Goal: Transaction & Acquisition: Purchase product/service

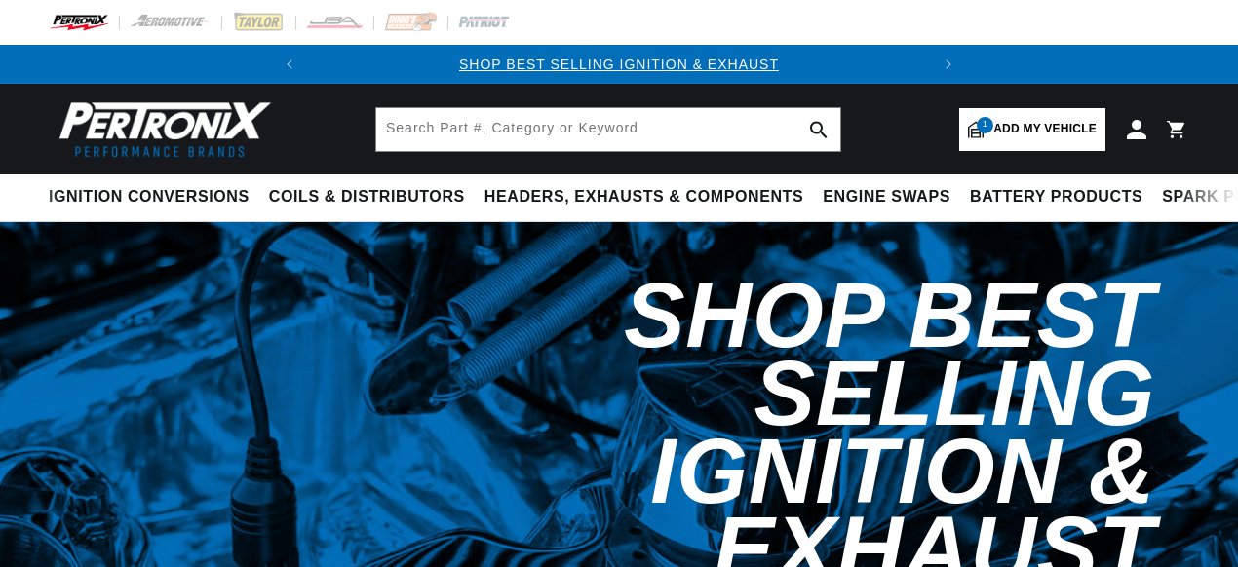
select select "1968"
select select "Chevrolet"
select select "Corvette"
select select "427cid-7.0L"
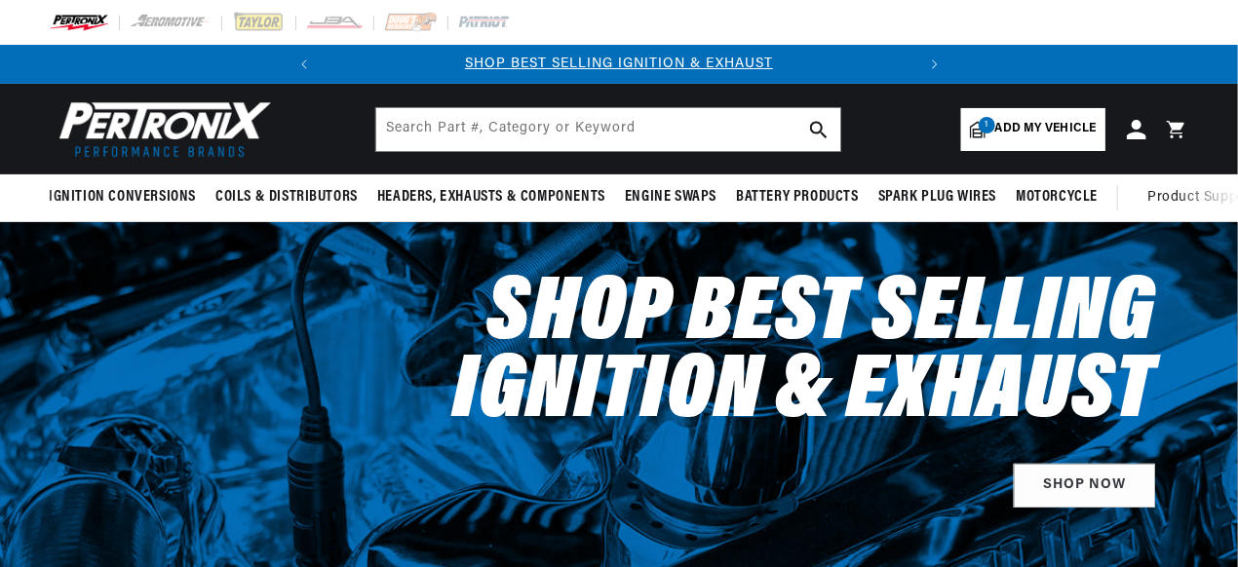
click at [1062, 129] on span "Add my vehicle" at bounding box center [1045, 129] width 101 height 19
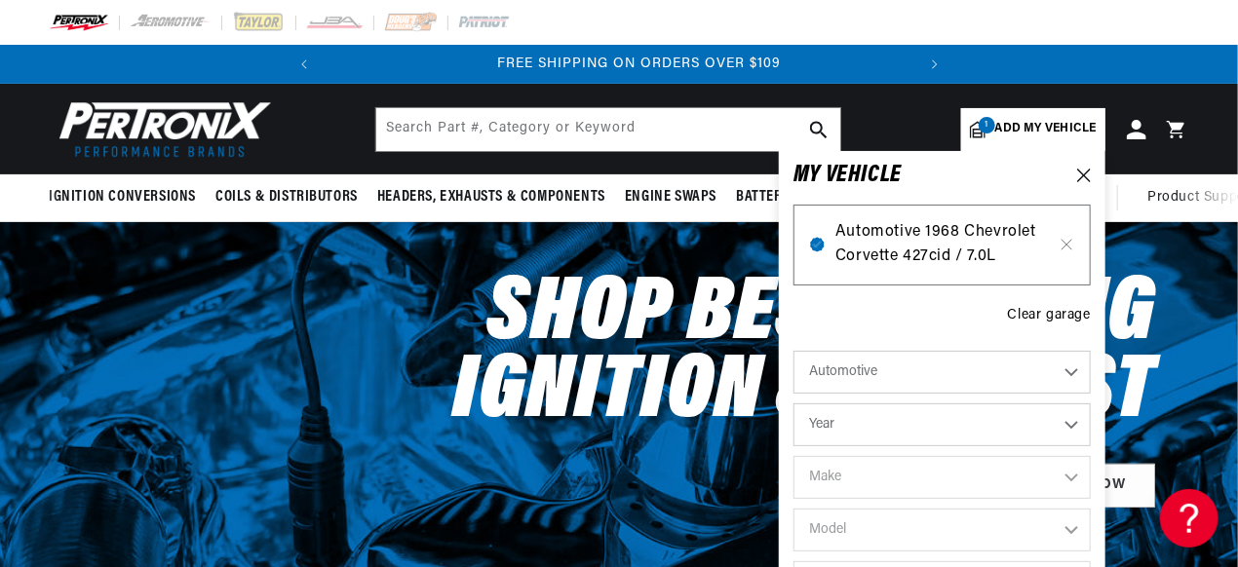
scroll to position [0, 591]
click at [931, 265] on span "Automotive 1968 Chevrolet Corvette 427cid / 7.0L" at bounding box center [943, 245] width 214 height 50
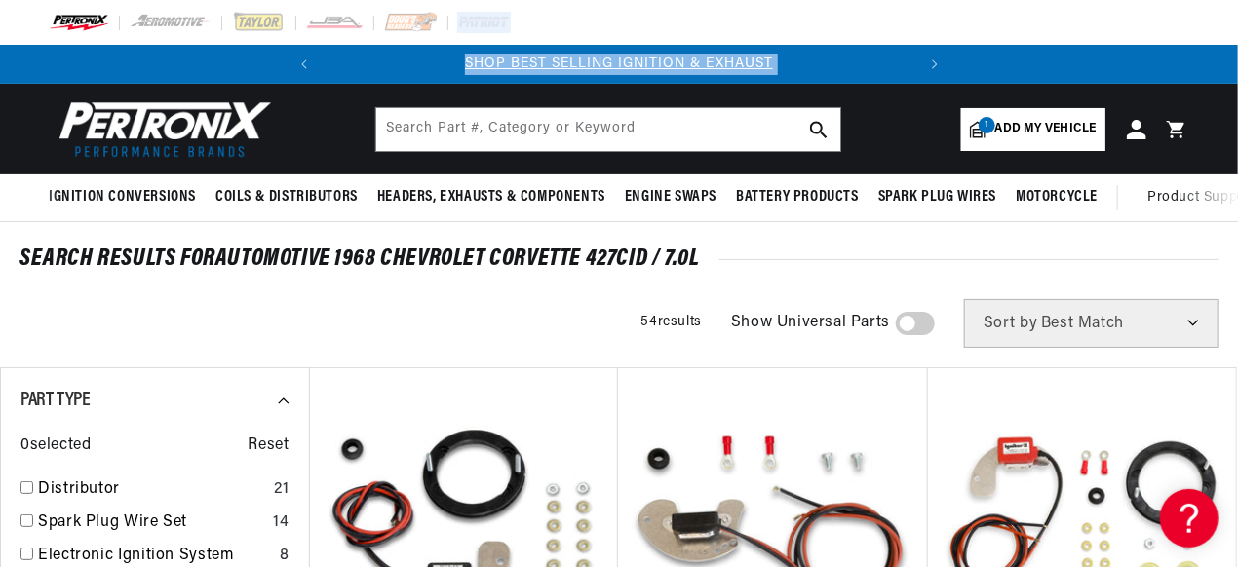
drag, startPoint x: 1233, startPoint y: 34, endPoint x: 1239, endPoint y: 71, distance: 37.5
click at [1237, 71] on html "Skip to content Your cart Your cart is empty Get the right parts the first time…" at bounding box center [619, 283] width 1238 height 567
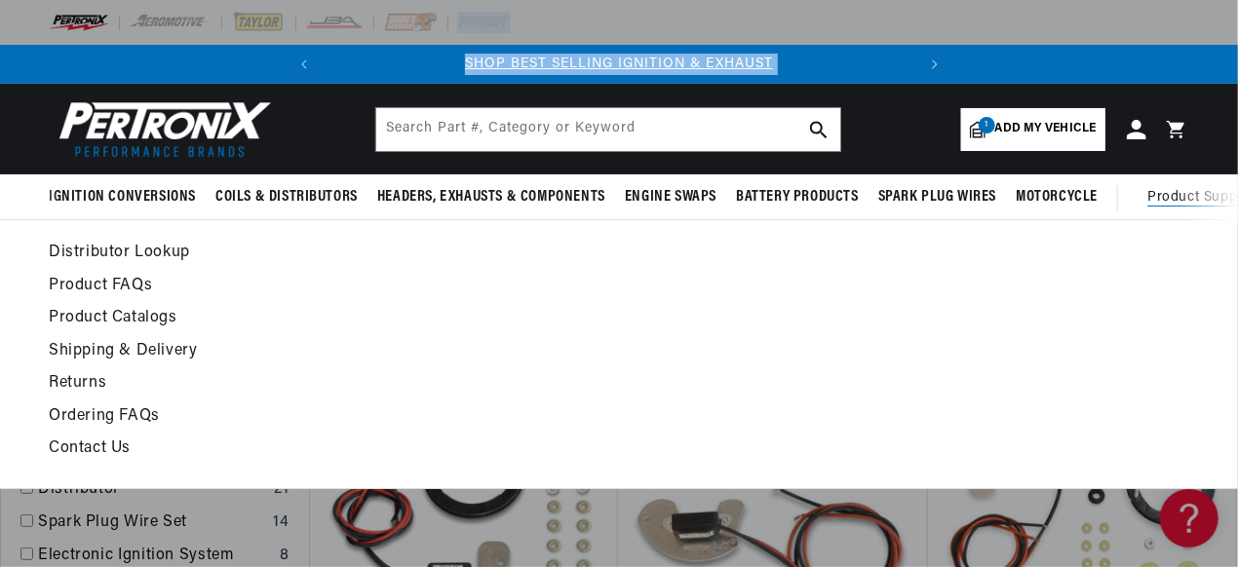
click at [421, 308] on link "Product Catalogs" at bounding box center [463, 318] width 829 height 27
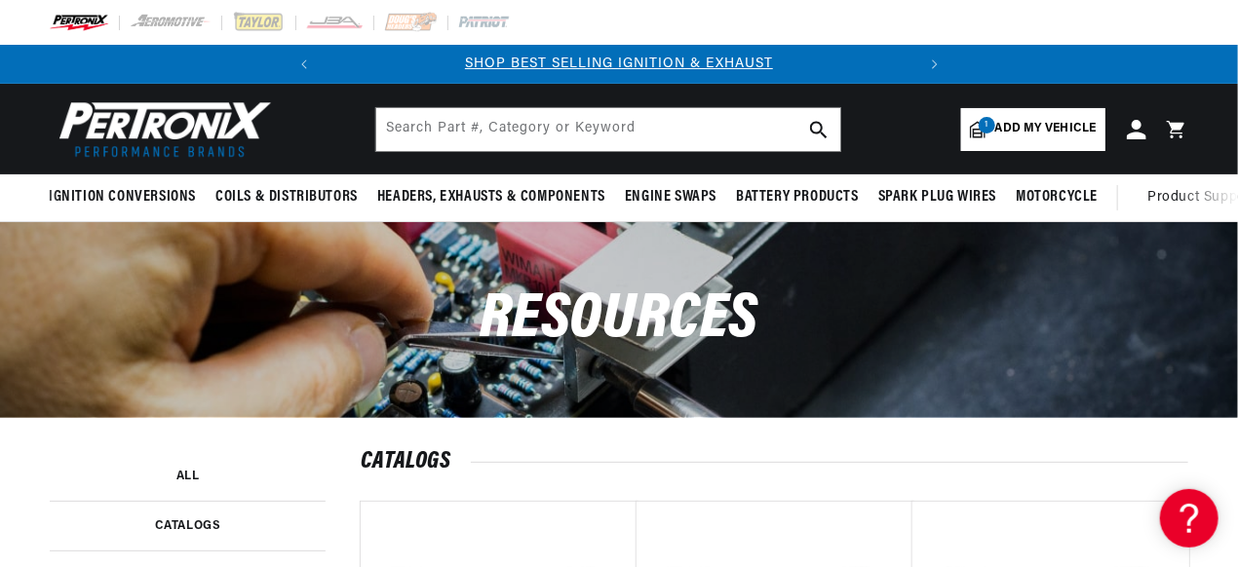
drag, startPoint x: 1236, startPoint y: 61, endPoint x: 1240, endPoint y: 78, distance: 17.0
click at [1237, 78] on html "Skip to content Your cart Your cart is empty Get the right parts the first time…" at bounding box center [619, 283] width 1238 height 567
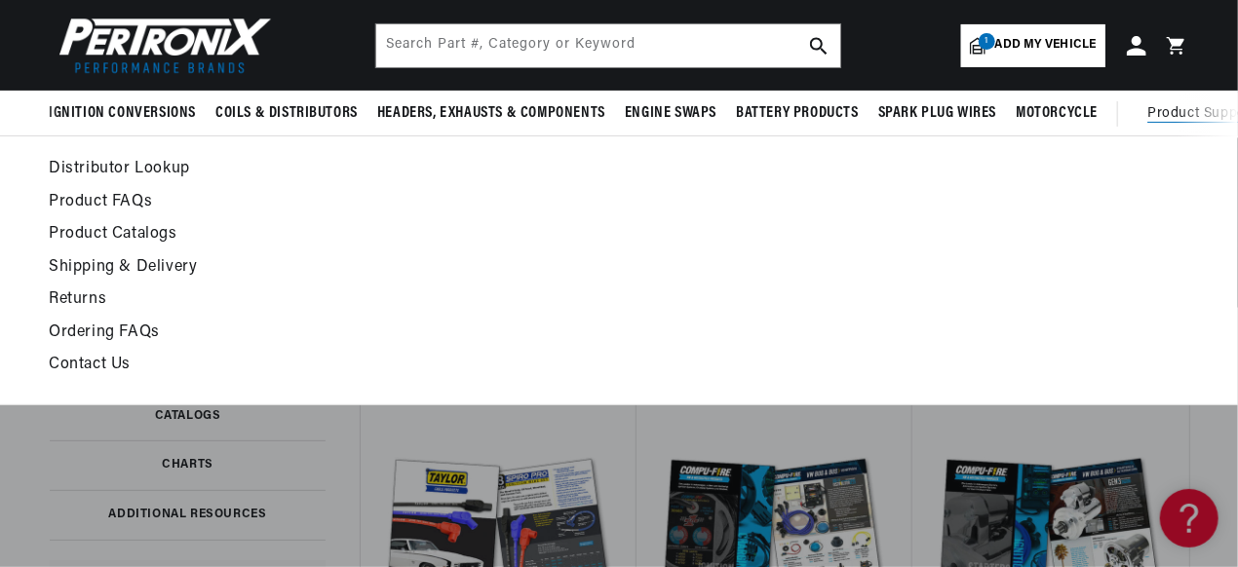
scroll to position [0, 591]
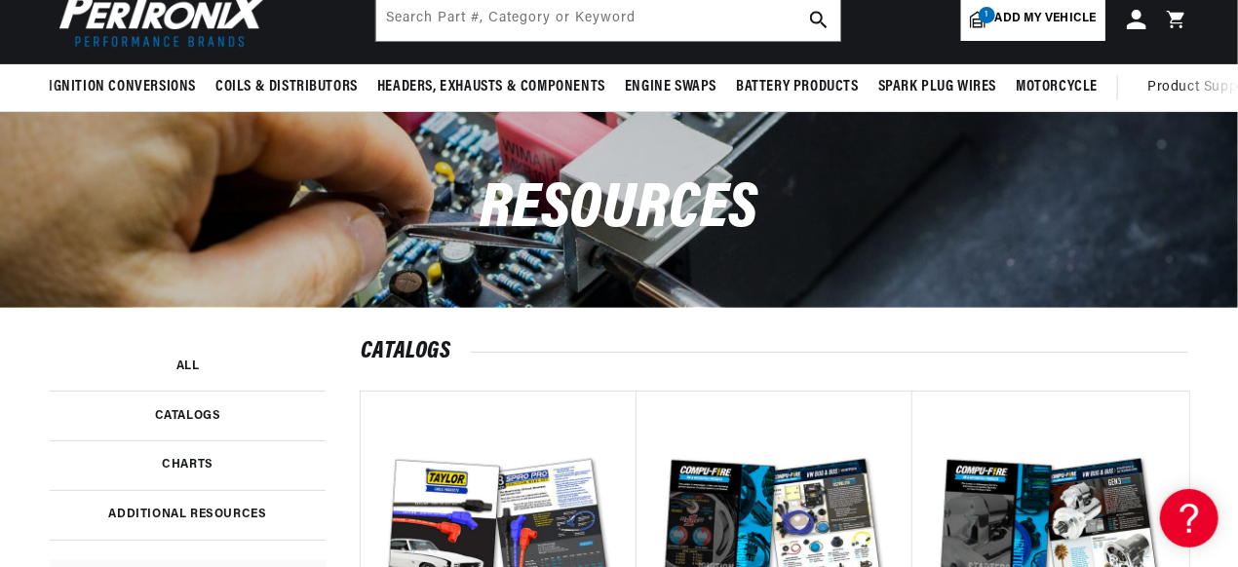
click at [186, 364] on link at bounding box center [188, 366] width 276 height 49
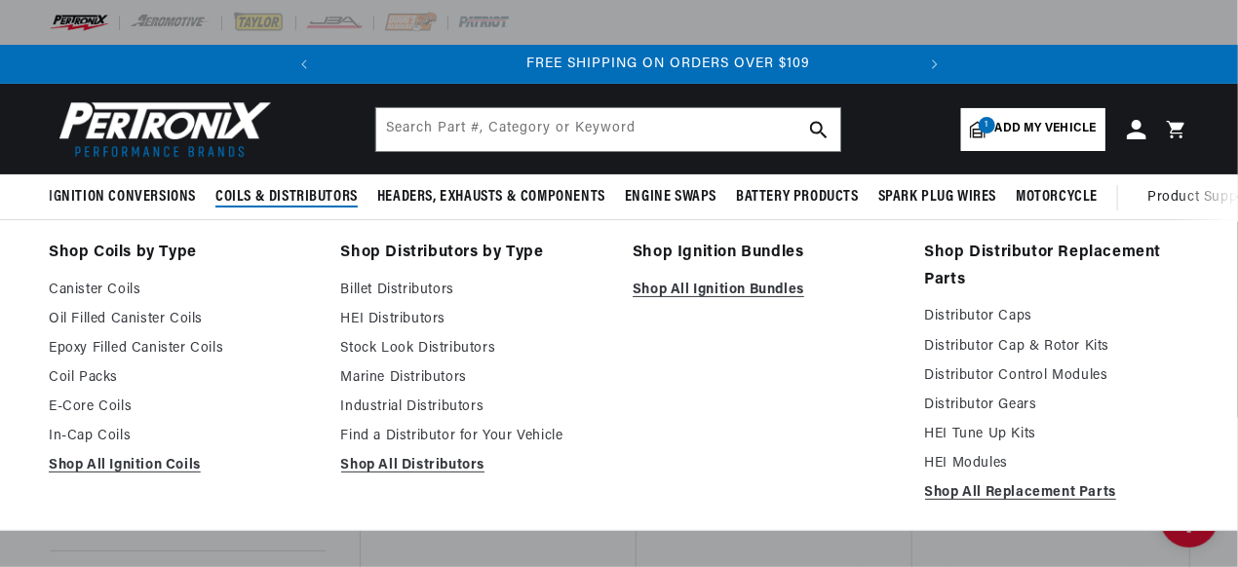
scroll to position [0, 591]
click at [292, 206] on span "Coils & Distributors" at bounding box center [286, 197] width 142 height 20
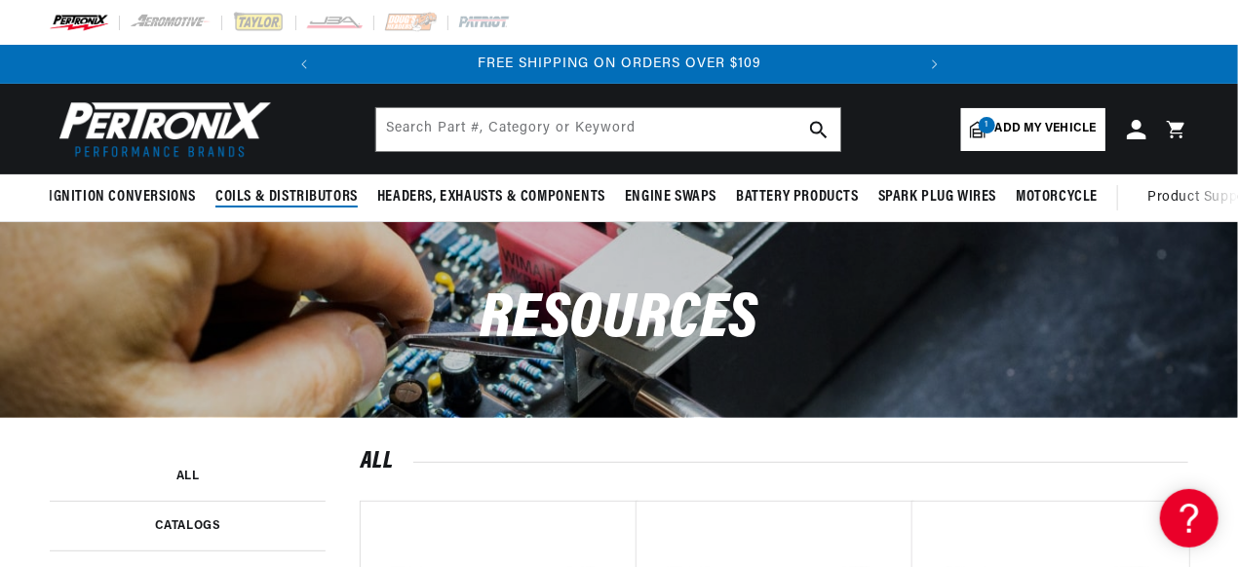
click at [296, 185] on summary "Coils & Distributors" at bounding box center [287, 198] width 162 height 46
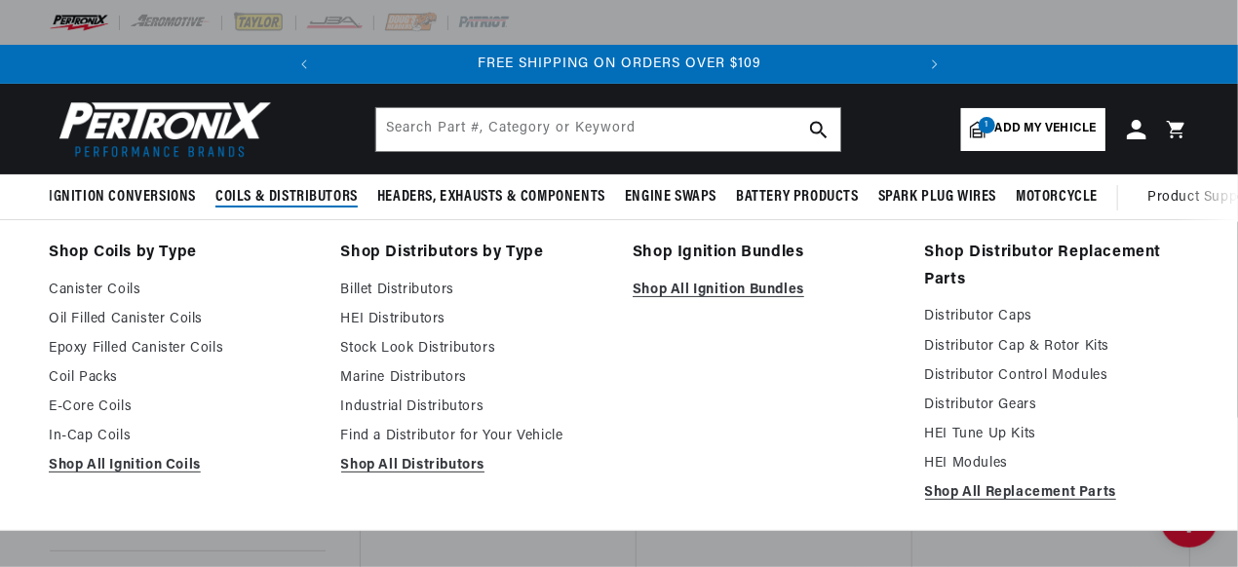
click at [302, 196] on span "Coils & Distributors" at bounding box center [286, 197] width 142 height 20
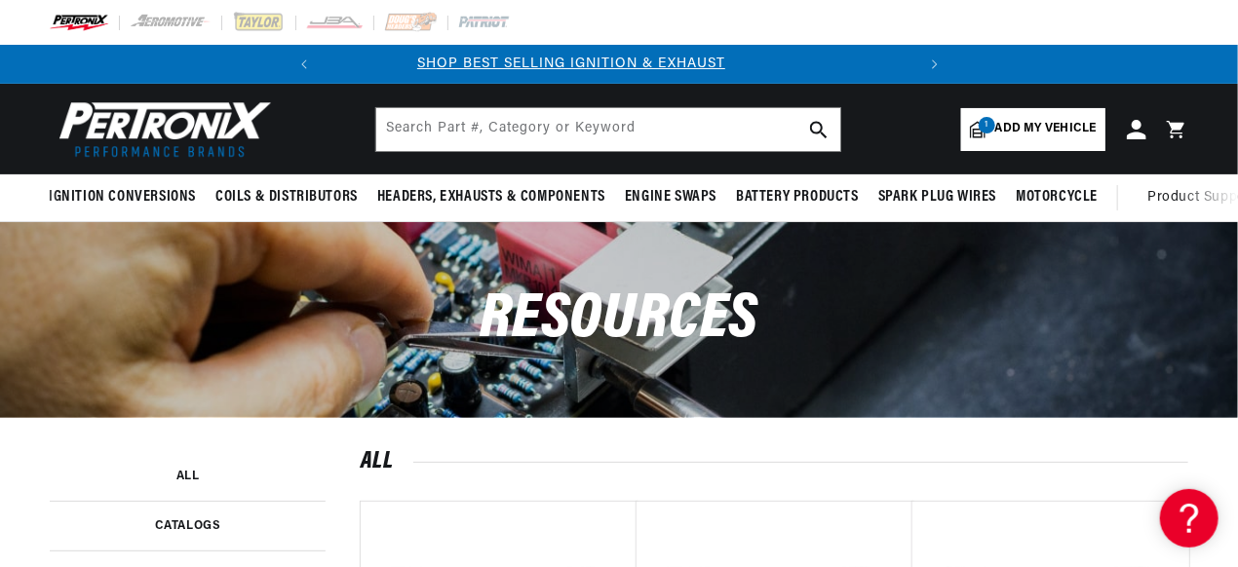
scroll to position [0, 0]
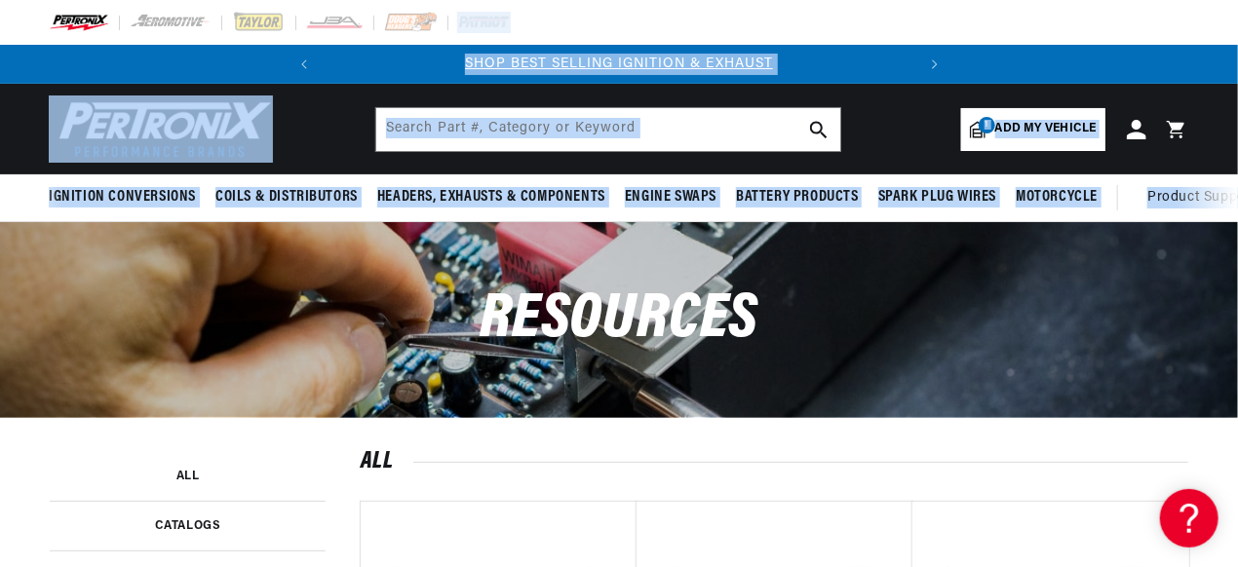
drag, startPoint x: 1236, startPoint y: 31, endPoint x: 1239, endPoint y: 87, distance: 55.6
click at [1237, 94] on html "Skip to content Your cart Your cart is empty Get the right parts the first time…" at bounding box center [619, 283] width 1238 height 567
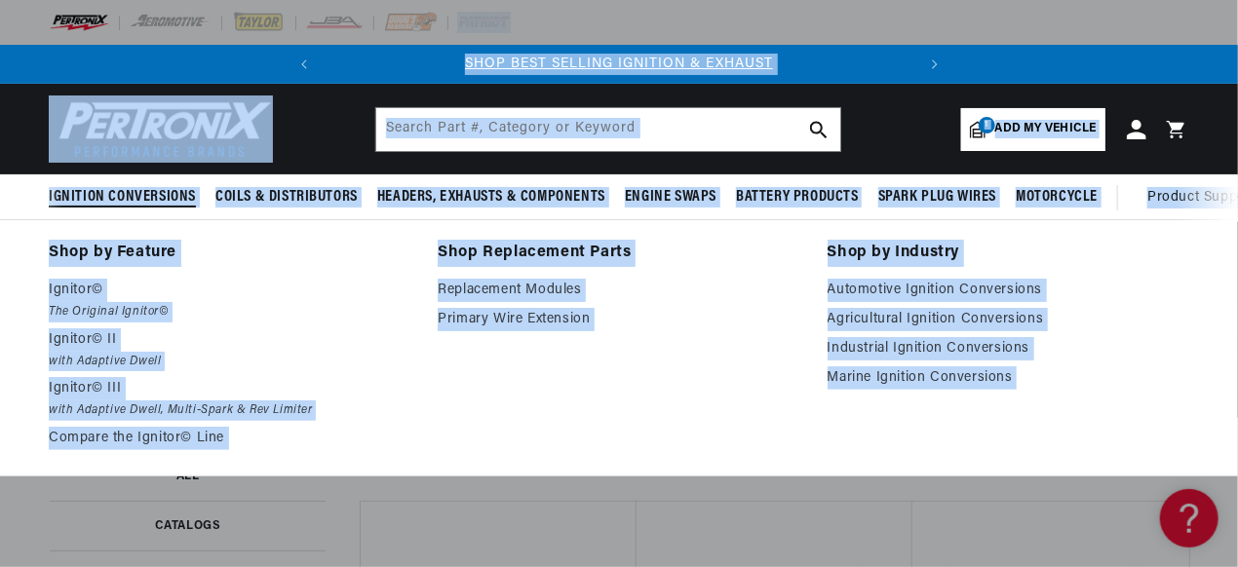
click at [95, 200] on span "Ignition Conversions" at bounding box center [122, 197] width 147 height 20
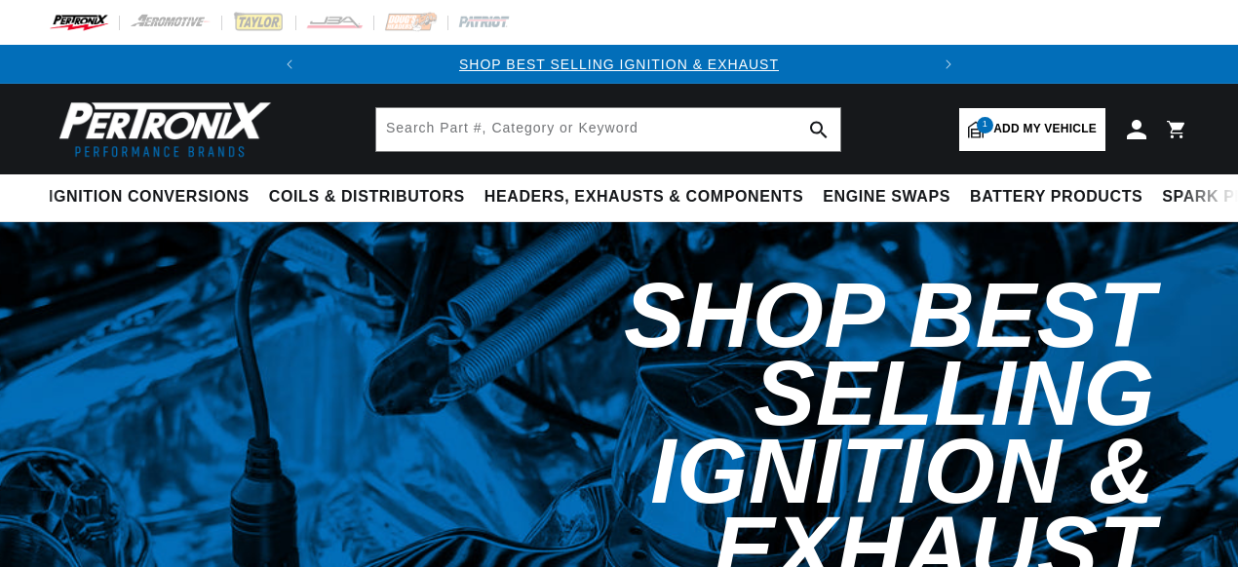
select select "1968"
select select "Chevrolet"
select select "Corvette"
select select "427cid-7.0L"
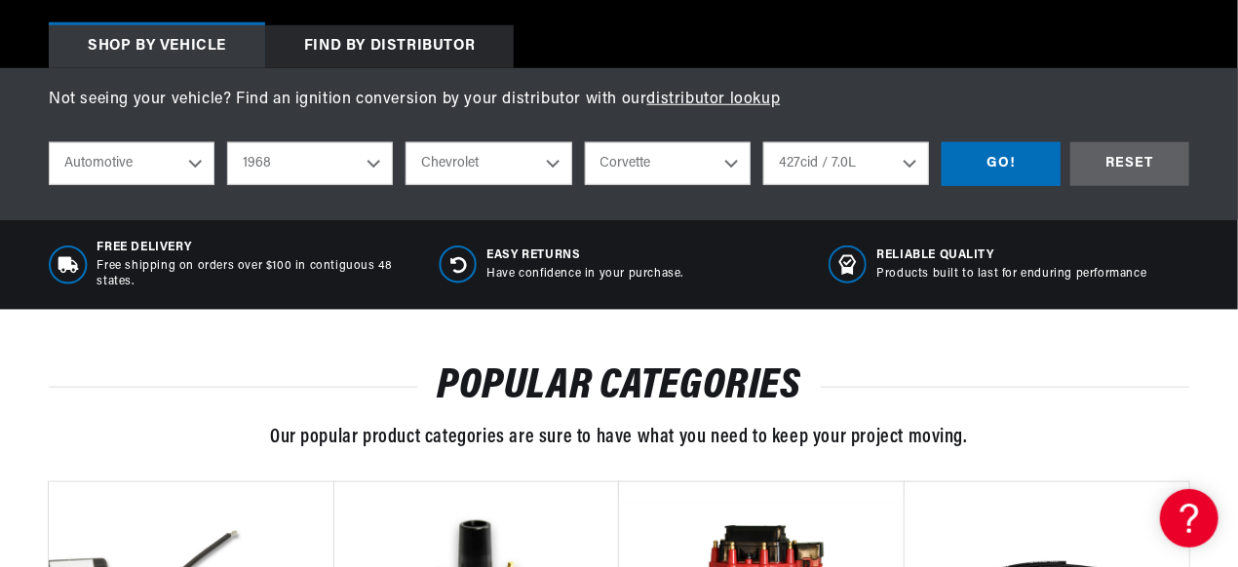
scroll to position [714, 0]
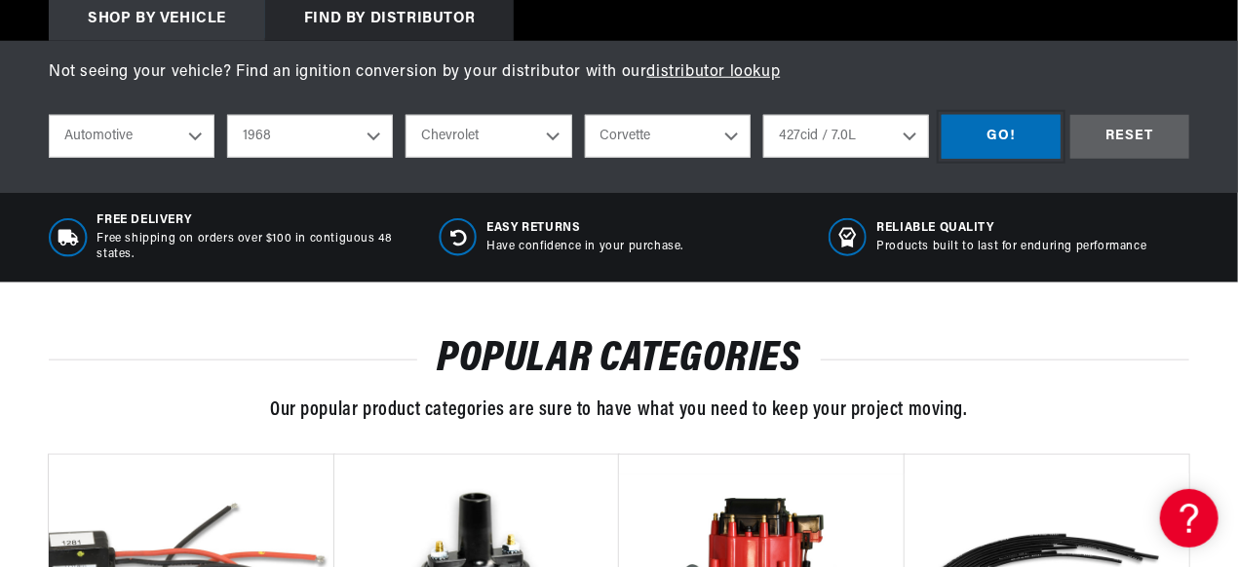
click at [1003, 141] on div "GO!" at bounding box center [1001, 137] width 119 height 44
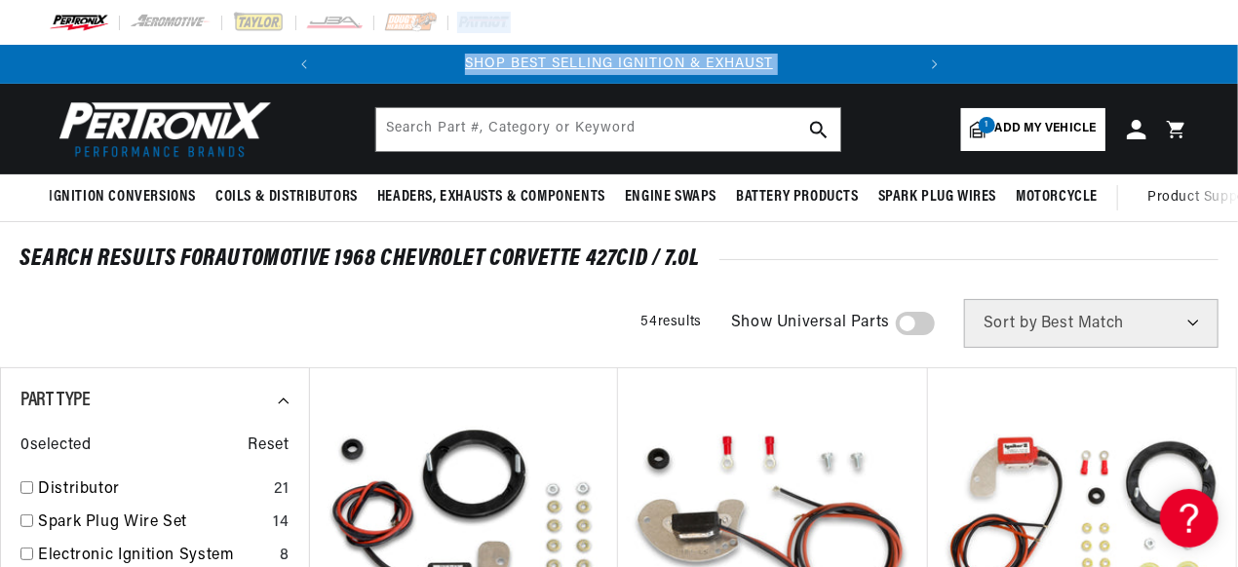
drag, startPoint x: 1236, startPoint y: 27, endPoint x: 1238, endPoint y: 63, distance: 36.1
click at [1237, 63] on html "Skip to content Your cart Your cart is empty Get the right parts the first time…" at bounding box center [619, 283] width 1238 height 567
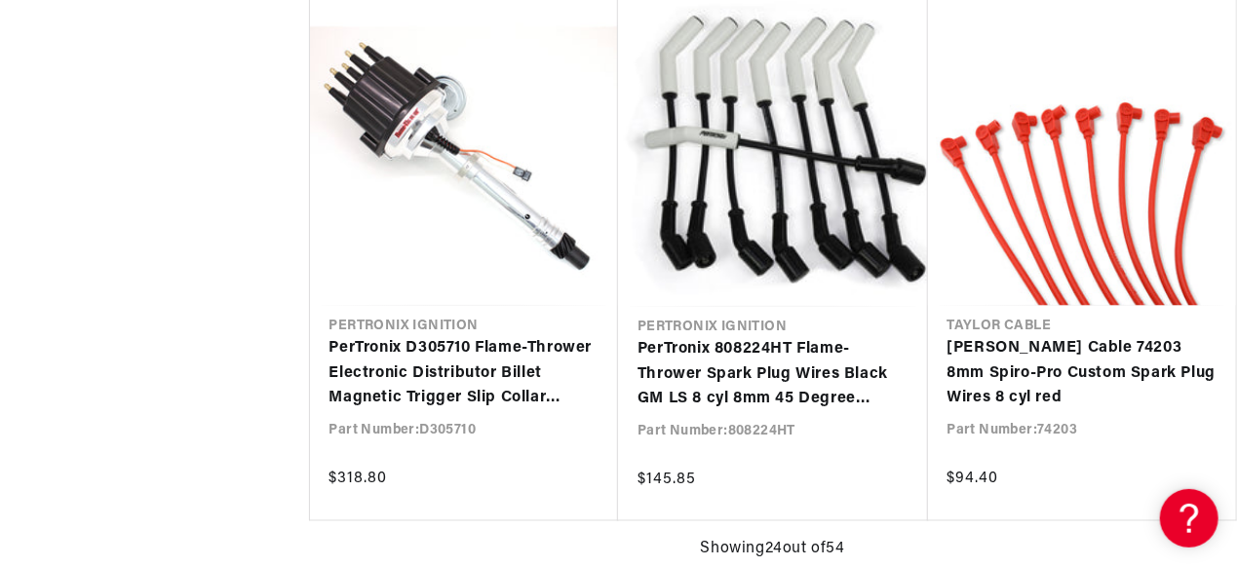
scroll to position [4044, 0]
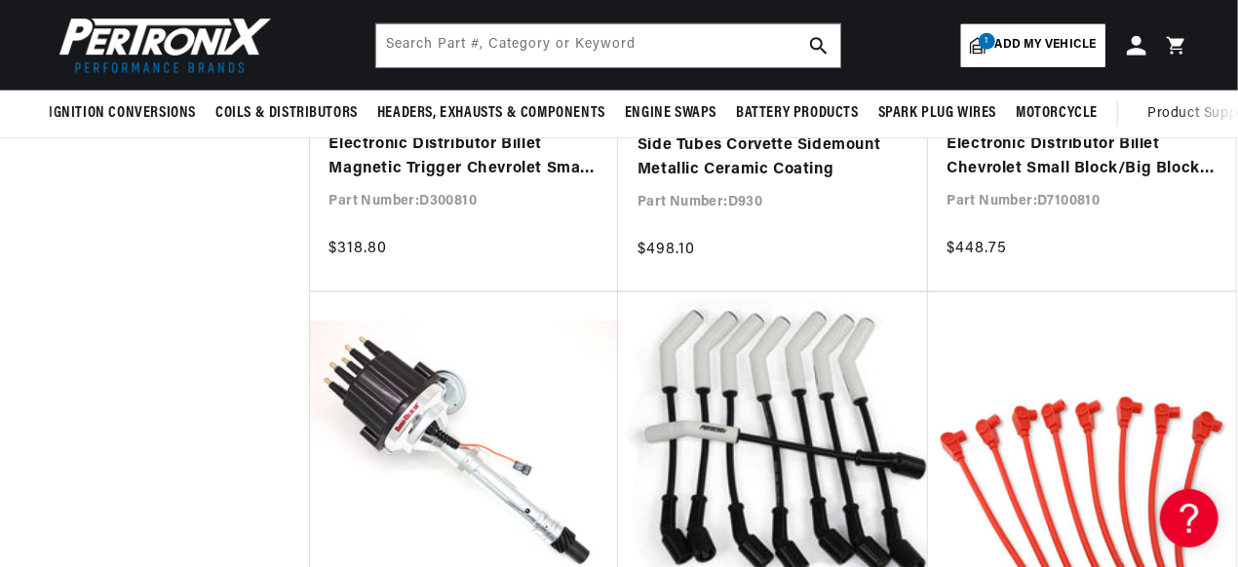
scroll to position [0, 591]
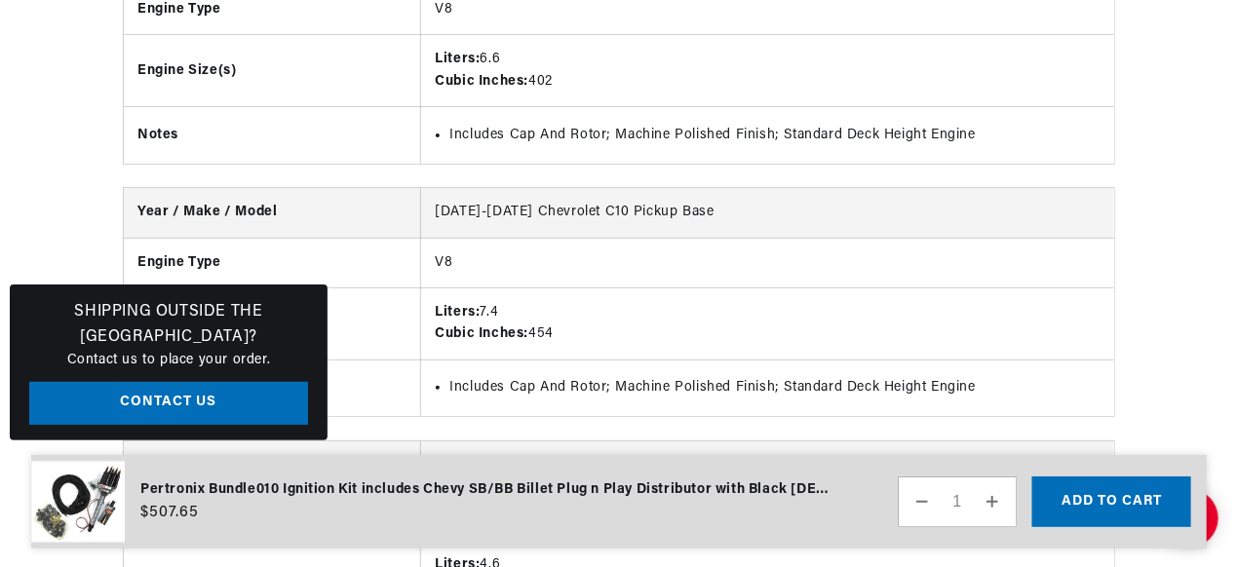
scroll to position [6854, 0]
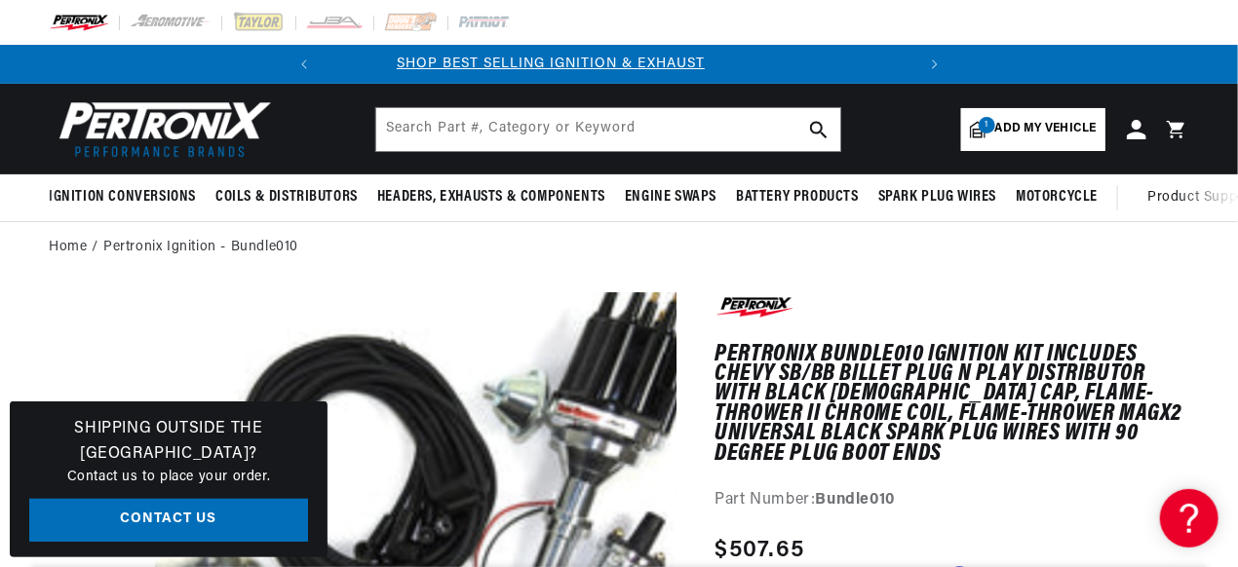
scroll to position [0, 0]
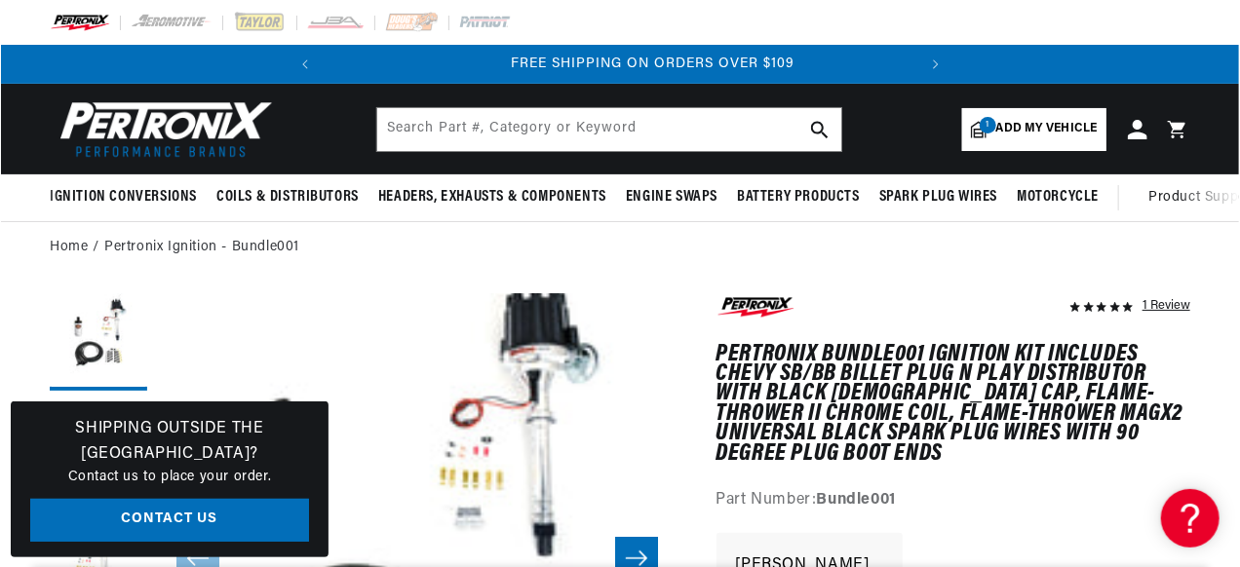
scroll to position [0, 591]
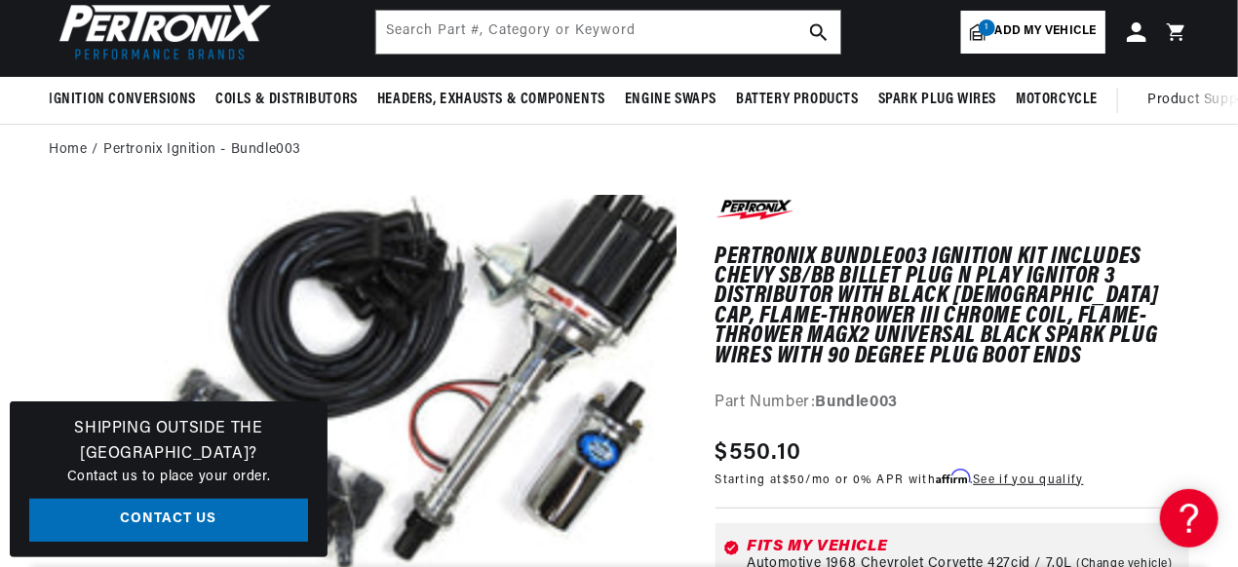
scroll to position [0, 250]
drag, startPoint x: 1236, startPoint y: 39, endPoint x: 1238, endPoint y: 55, distance: 15.7
click at [1237, 55] on html "Skip to content Your cart Your cart is empty Get the right parts the first time…" at bounding box center [619, 186] width 1238 height 567
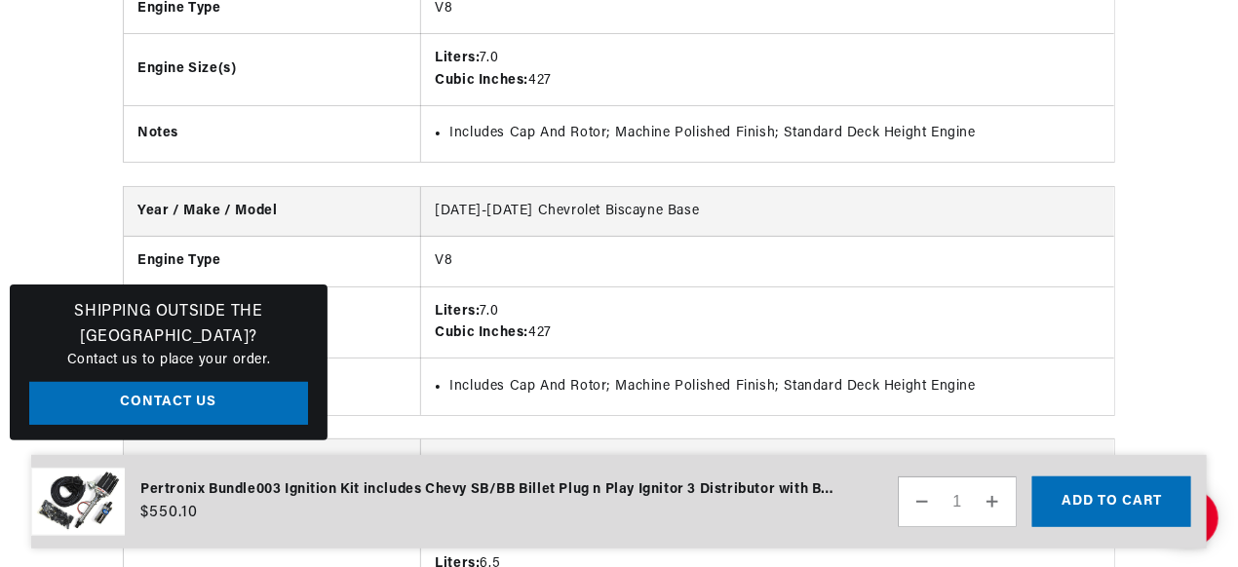
scroll to position [0, 49]
drag, startPoint x: 1236, startPoint y: 22, endPoint x: 1234, endPoint y: 8, distance: 14.8
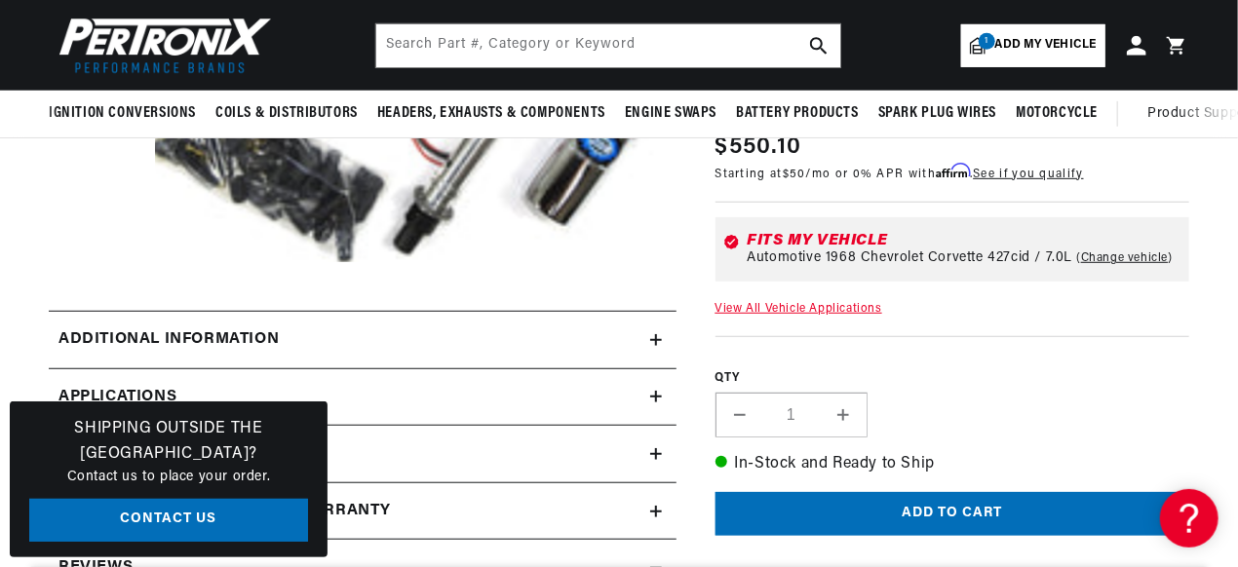
scroll to position [0, 591]
click at [652, 338] on icon at bounding box center [656, 340] width 12 height 12
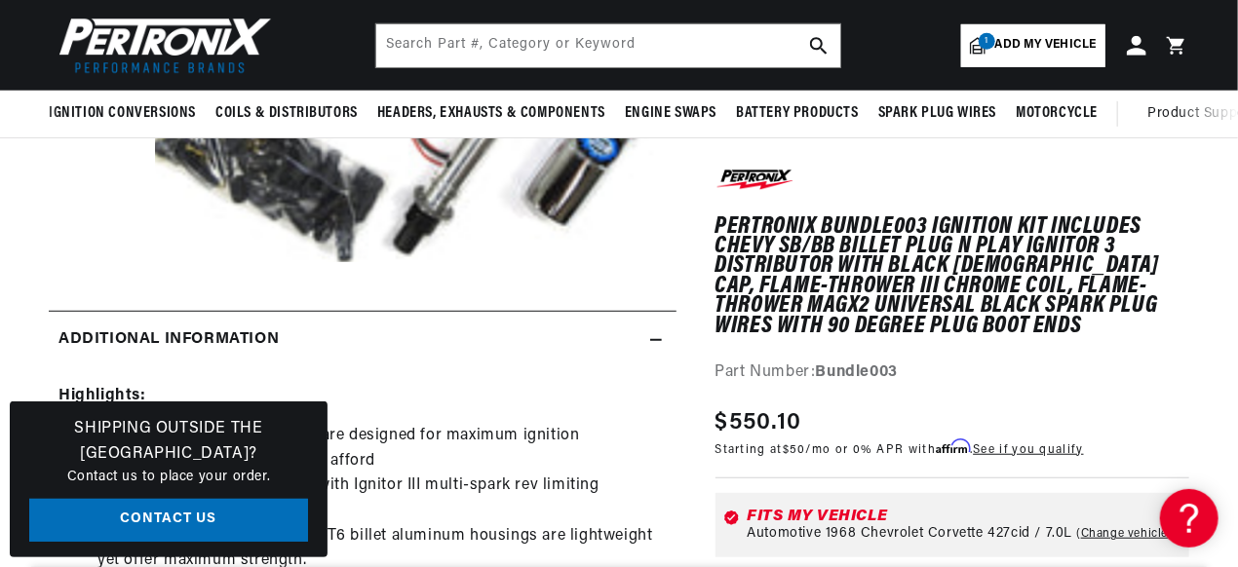
scroll to position [0, 0]
click at [246, 525] on link "Contact Us" at bounding box center [168, 521] width 279 height 44
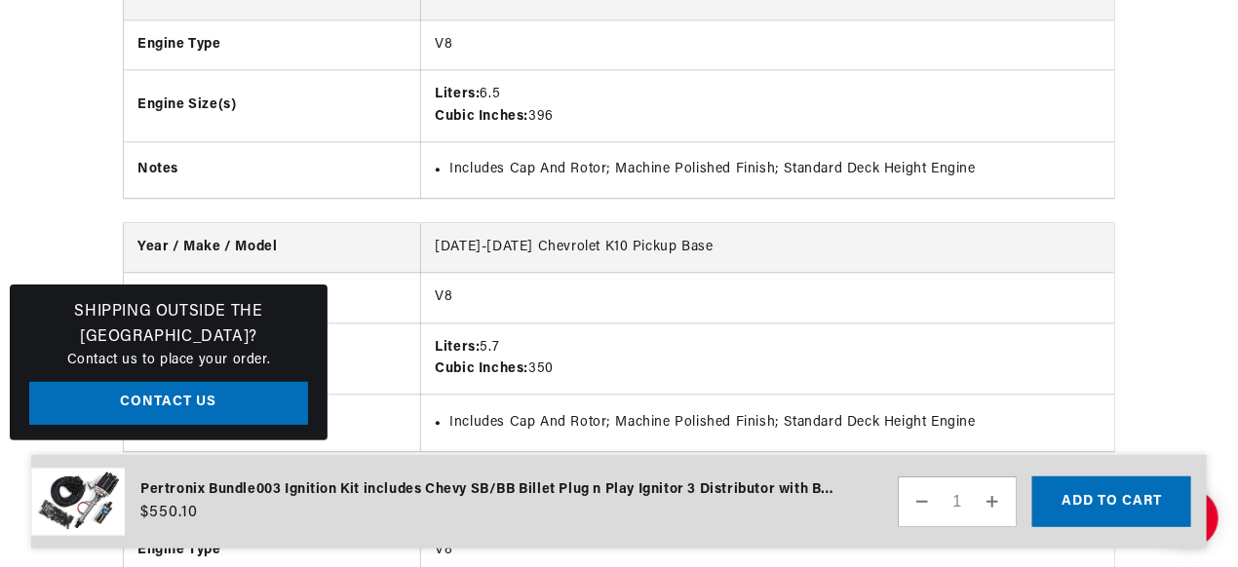
scroll to position [0, 591]
